Goal: Information Seeking & Learning: Learn about a topic

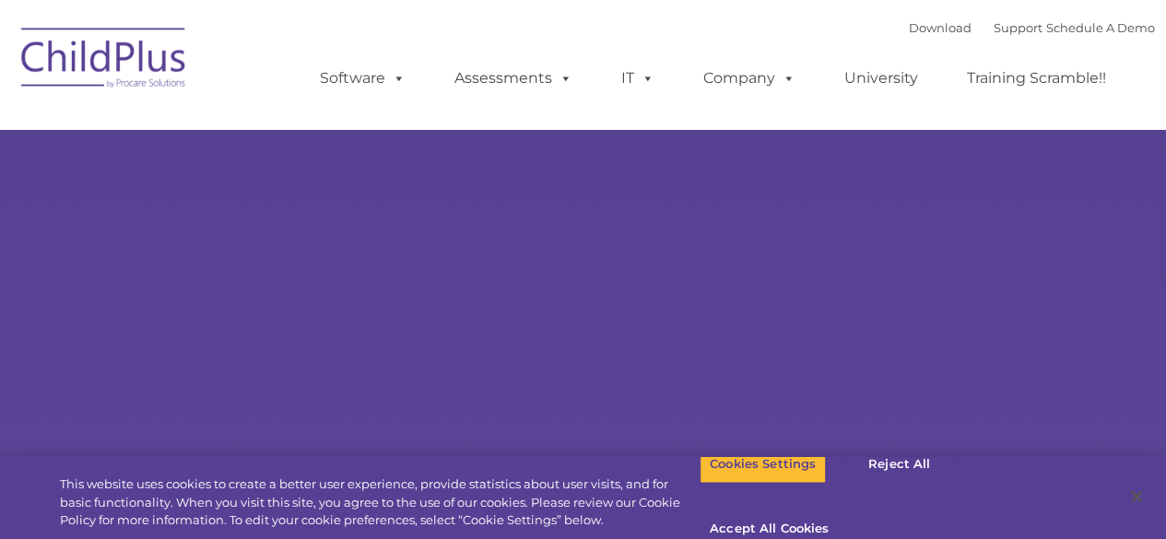
select select "MEDIUM"
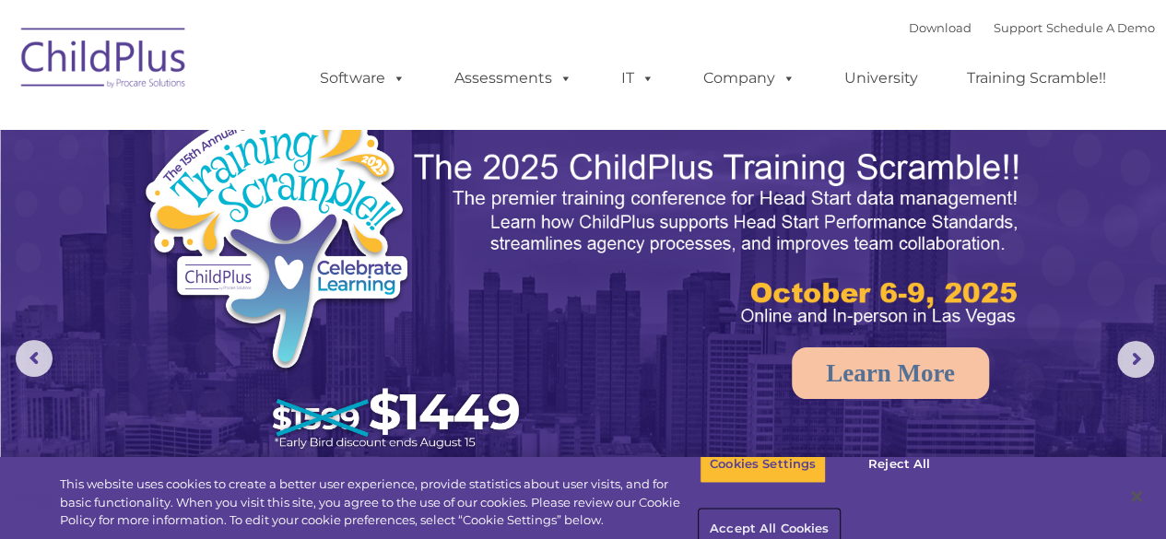
click at [839, 511] on button "Accept All Cookies" at bounding box center [769, 530] width 139 height 39
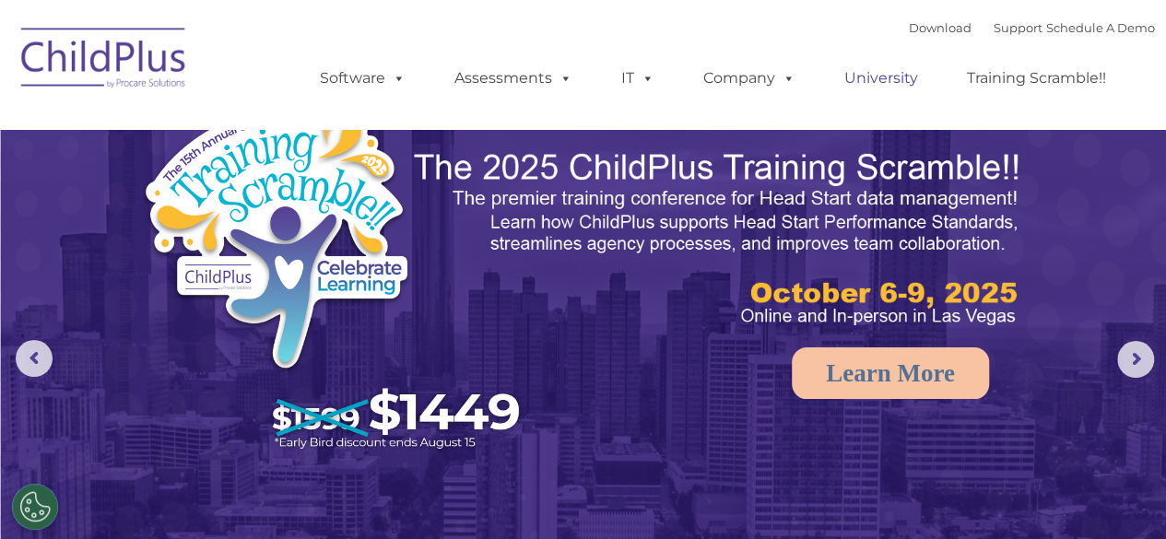
click at [890, 86] on link "University" at bounding box center [881, 78] width 111 height 37
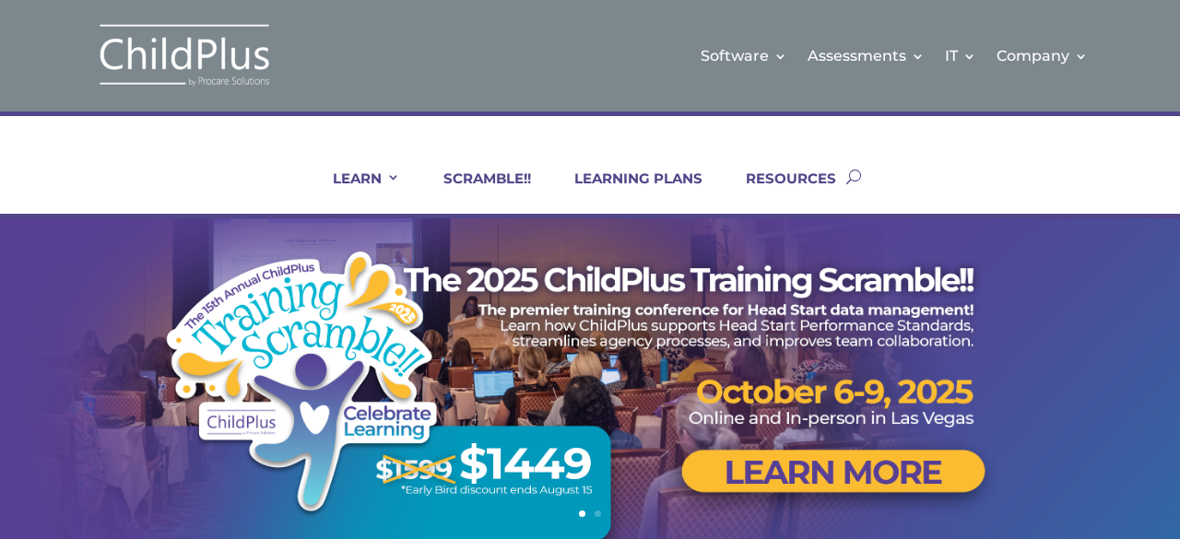
click at [201, 65] on img at bounding box center [184, 55] width 184 height 67
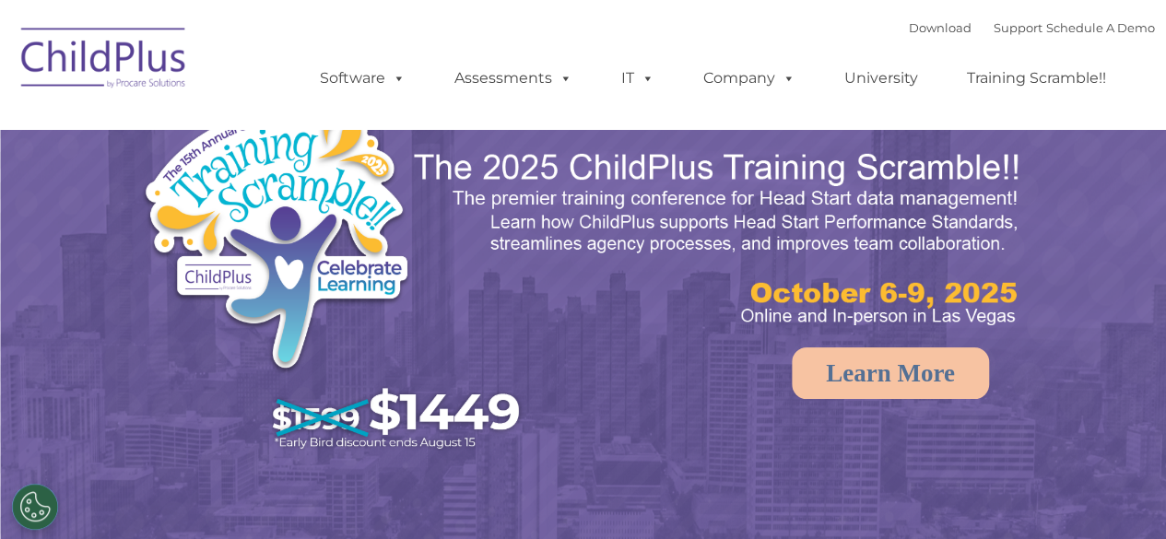
select select "MEDIUM"
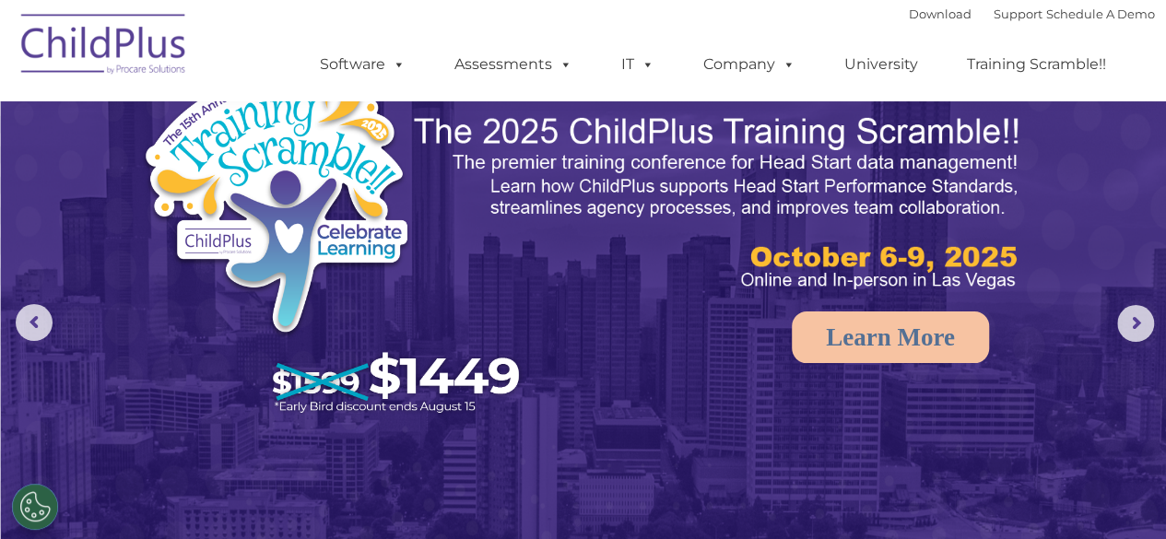
scroll to position [18, 0]
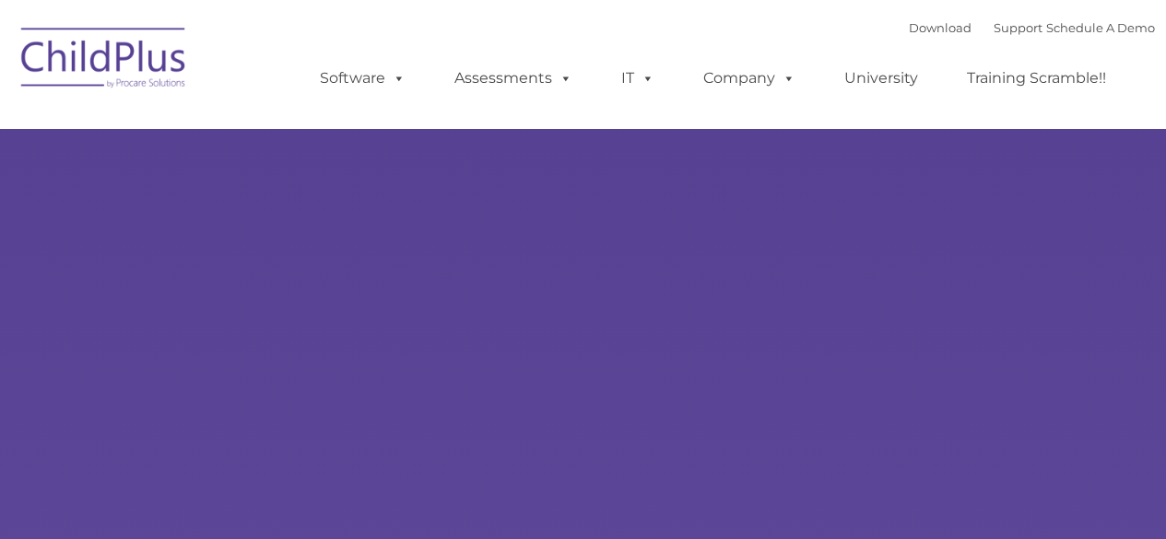
type input ""
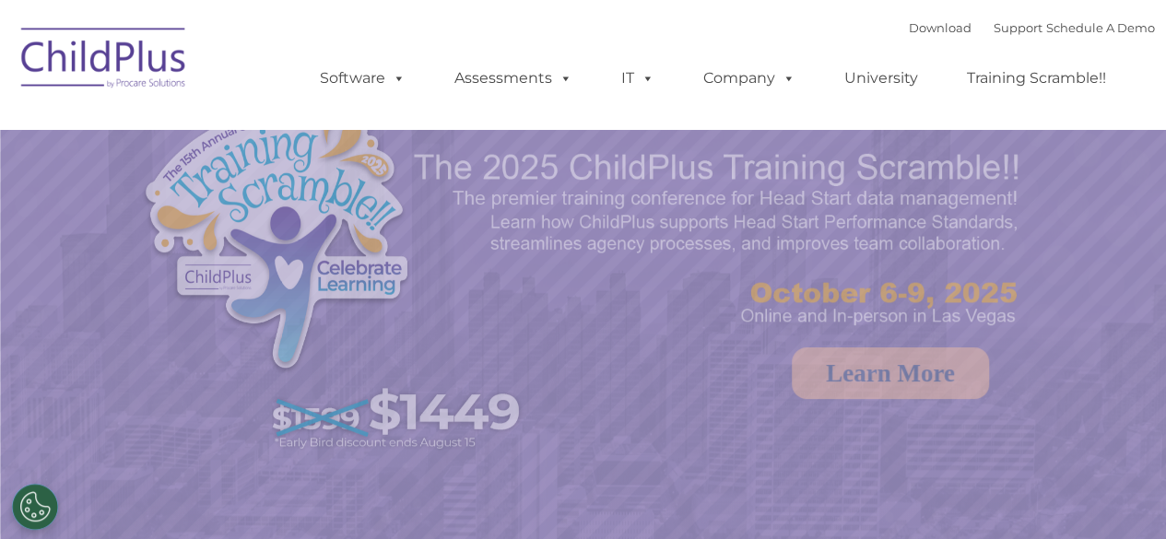
select select "MEDIUM"
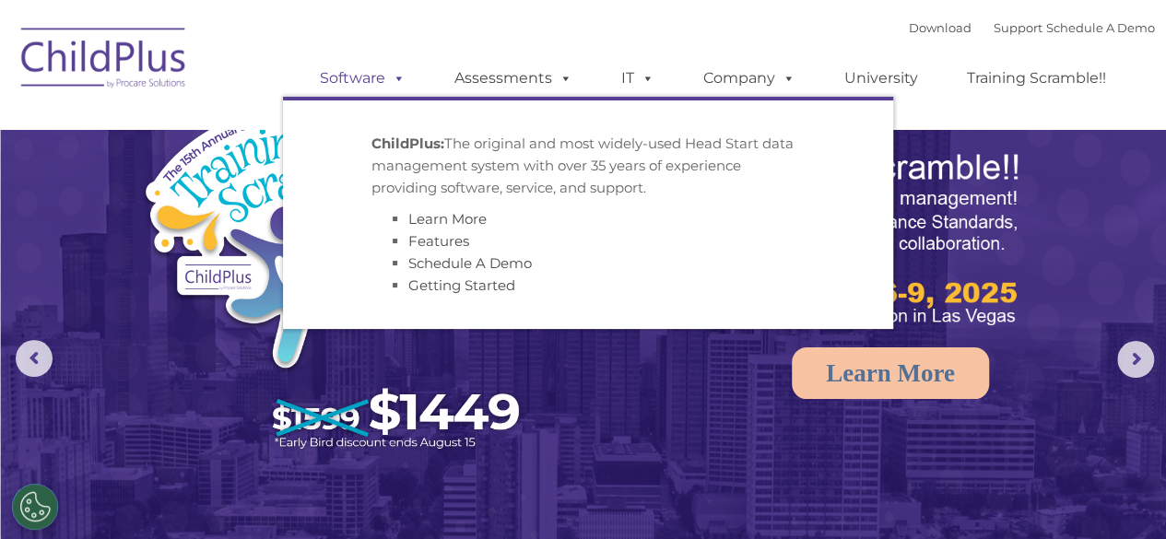
click at [364, 78] on link "Software" at bounding box center [363, 78] width 123 height 37
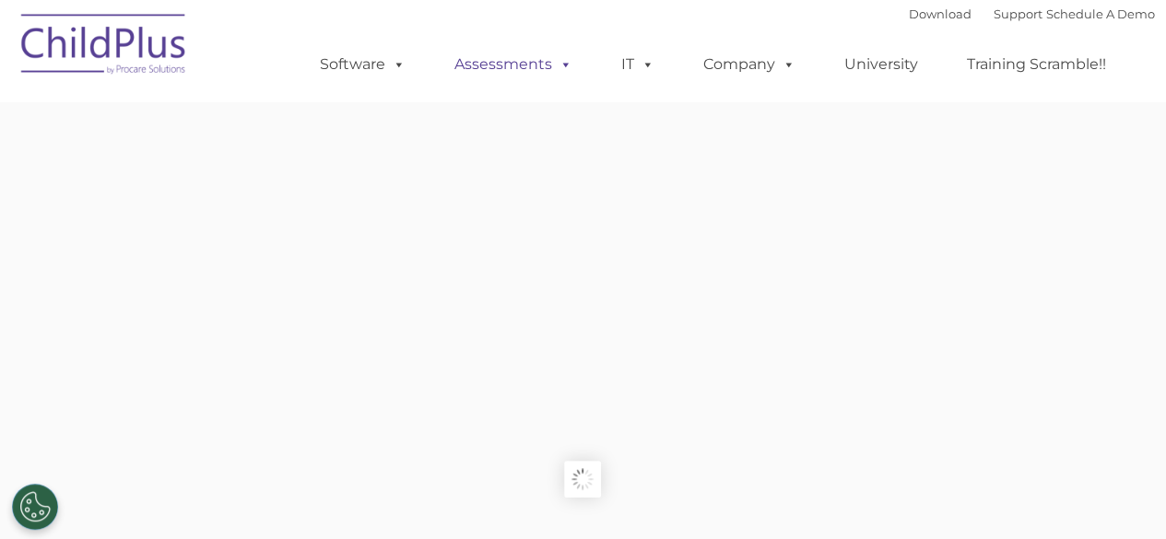
type input ""
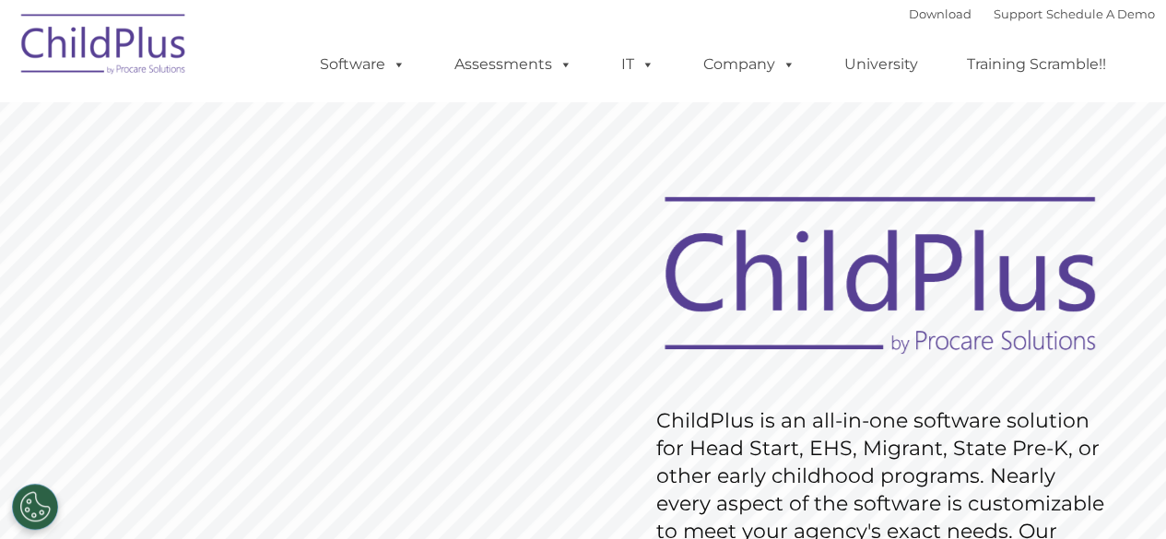
click at [1014, 129] on rs-slide "Request Pricing ChildPlus is an all-in-one software solution for Head Start, EH…" at bounding box center [583, 480] width 1166 height 830
